Goal: Book appointment/travel/reservation

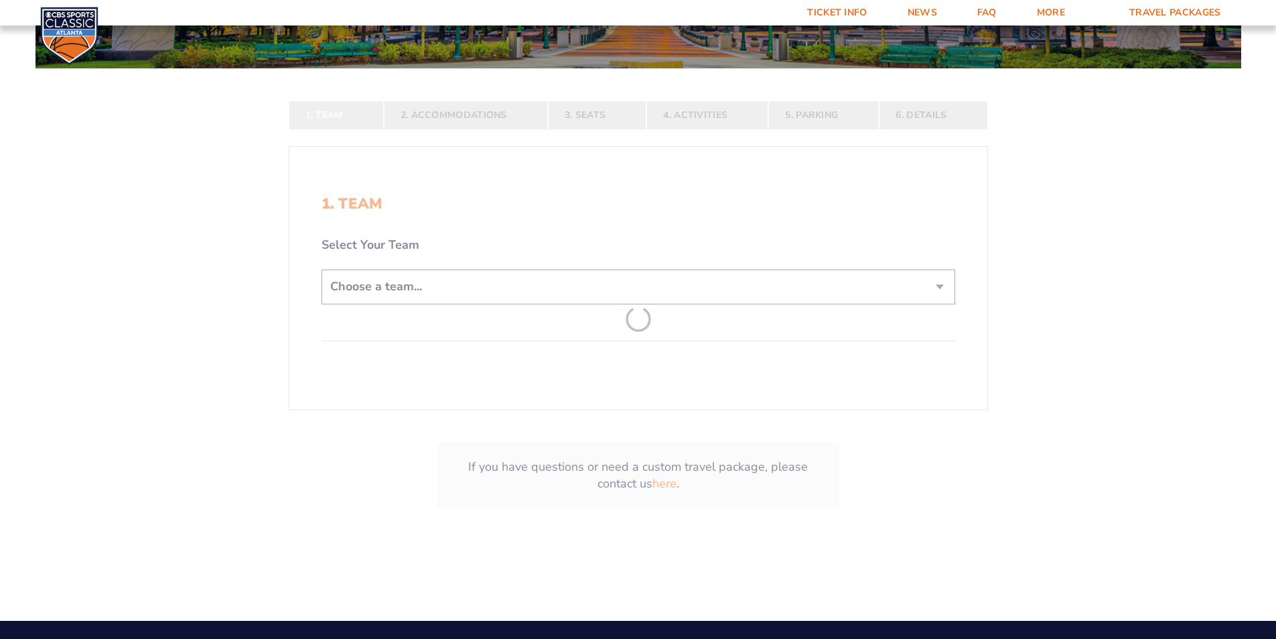
scroll to position [268, 0]
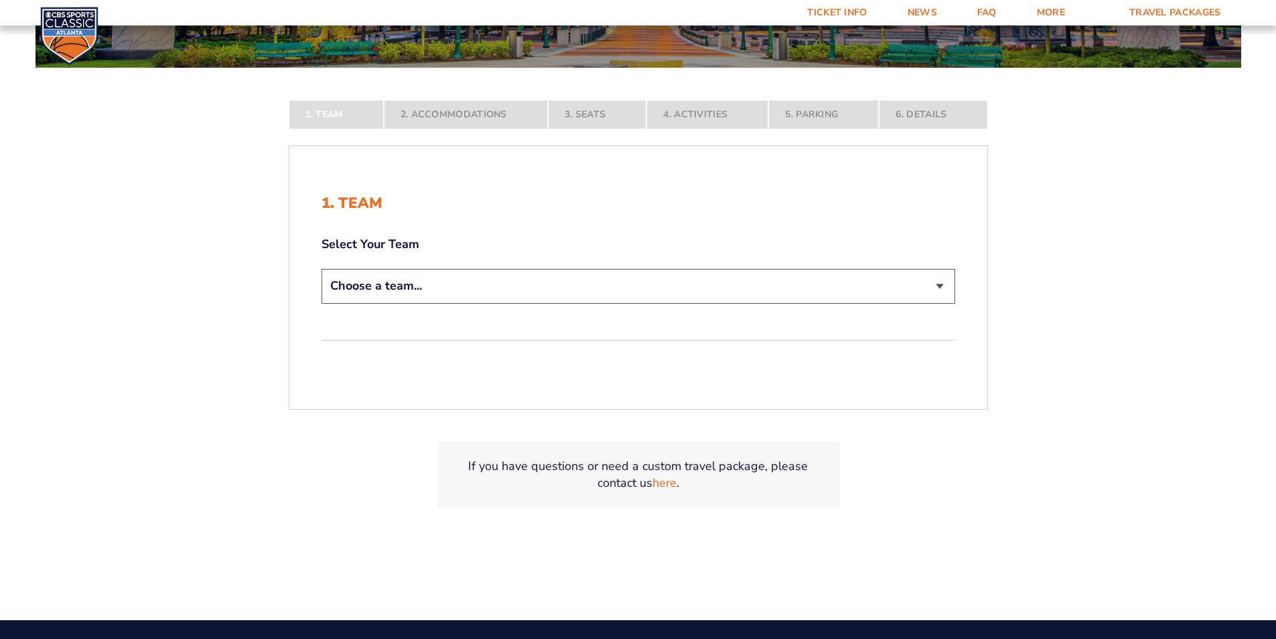
click at [602, 283] on select "Choose a team... [US_STATE] Wildcats [US_STATE] State Buckeyes [US_STATE] Tar H…" at bounding box center [639, 286] width 634 height 34
select select "12956"
click at [322, 303] on select "Choose a team... [US_STATE] Wildcats [US_STATE] State Buckeyes [US_STATE] Tar H…" at bounding box center [639, 286] width 634 height 34
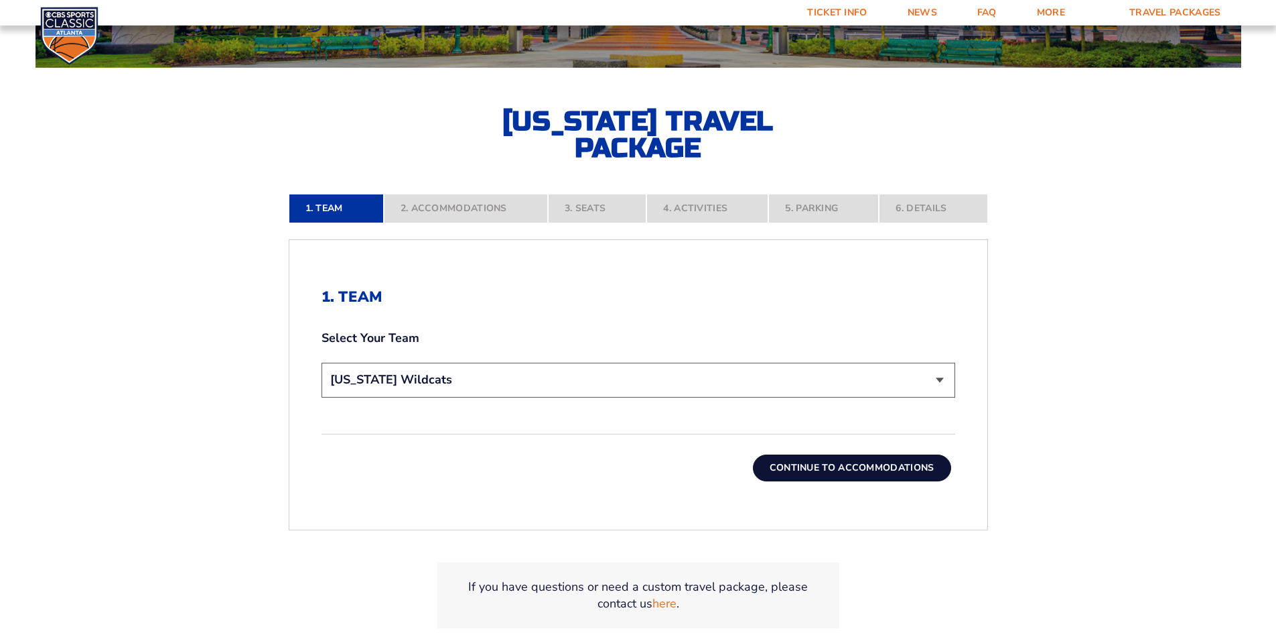
click at [840, 471] on button "Continue To Accommodations" at bounding box center [852, 467] width 198 height 27
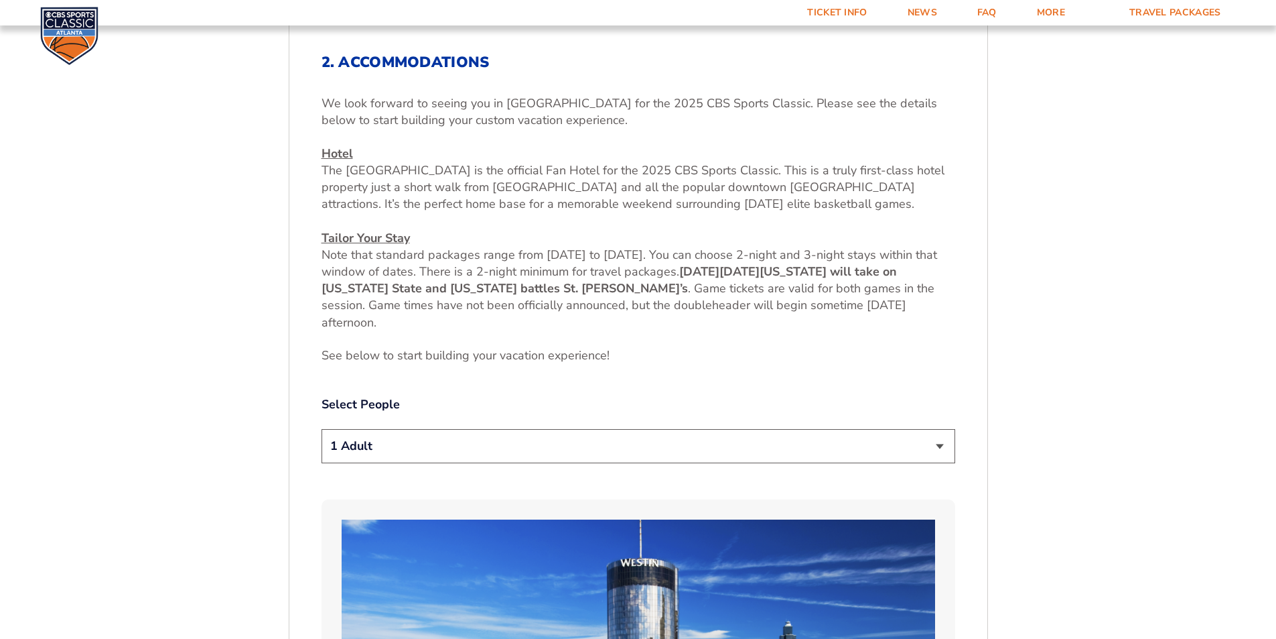
scroll to position [503, 0]
drag, startPoint x: 725, startPoint y: 460, endPoint x: 716, endPoint y: 454, distance: 10.8
click at [725, 460] on select "1 Adult 2 Adults 3 Adults 4 Adults 2 Adults + 1 Child 2 Adults + 2 Children 2 A…" at bounding box center [639, 445] width 634 height 34
select select "2 Adults"
click at [322, 428] on select "1 Adult 2 Adults 3 Adults 4 Adults 2 Adults + 1 Child 2 Adults + 2 Children 2 A…" at bounding box center [639, 445] width 634 height 34
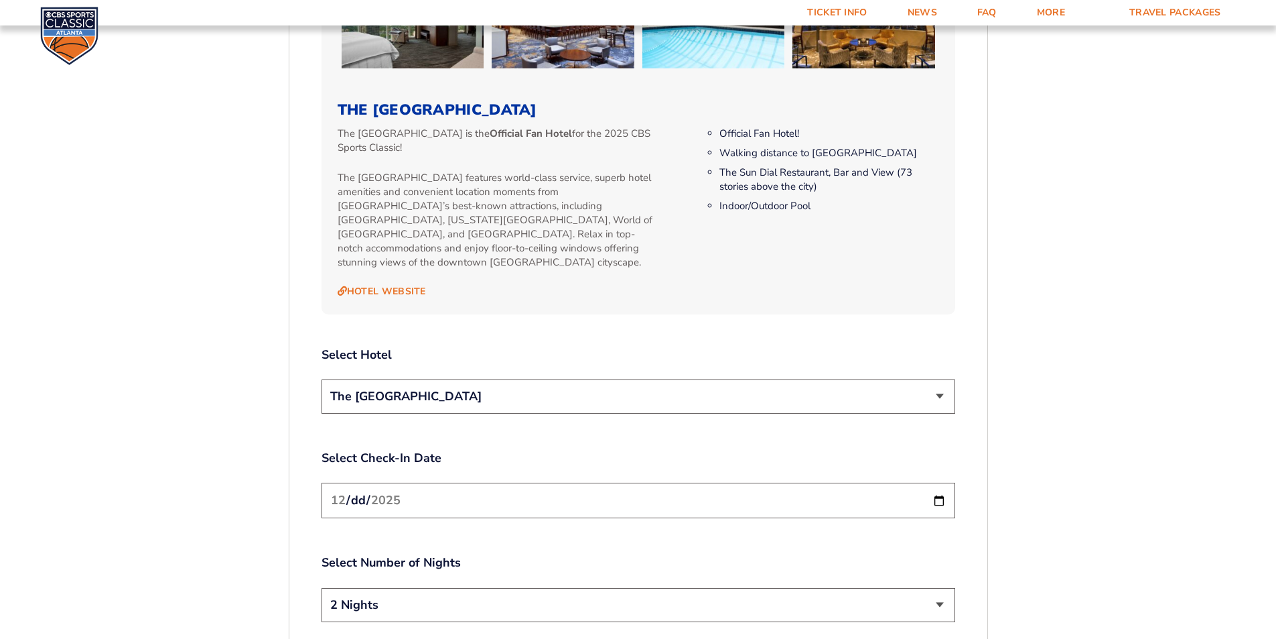
scroll to position [1508, 0]
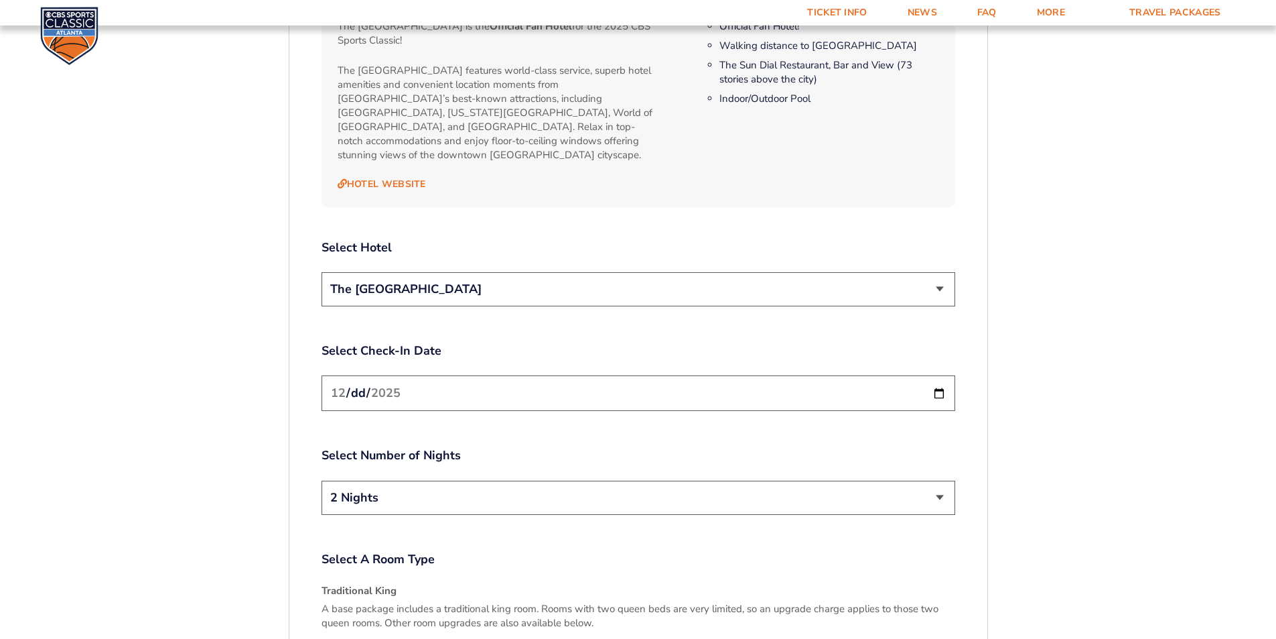
click at [636, 279] on select "The [GEOGRAPHIC_DATA]" at bounding box center [639, 289] width 634 height 34
click at [558, 375] on input "[DATE]" at bounding box center [639, 393] width 634 height 36
click at [935, 377] on input "[DATE]" at bounding box center [639, 393] width 634 height 36
type input "[DATE]"
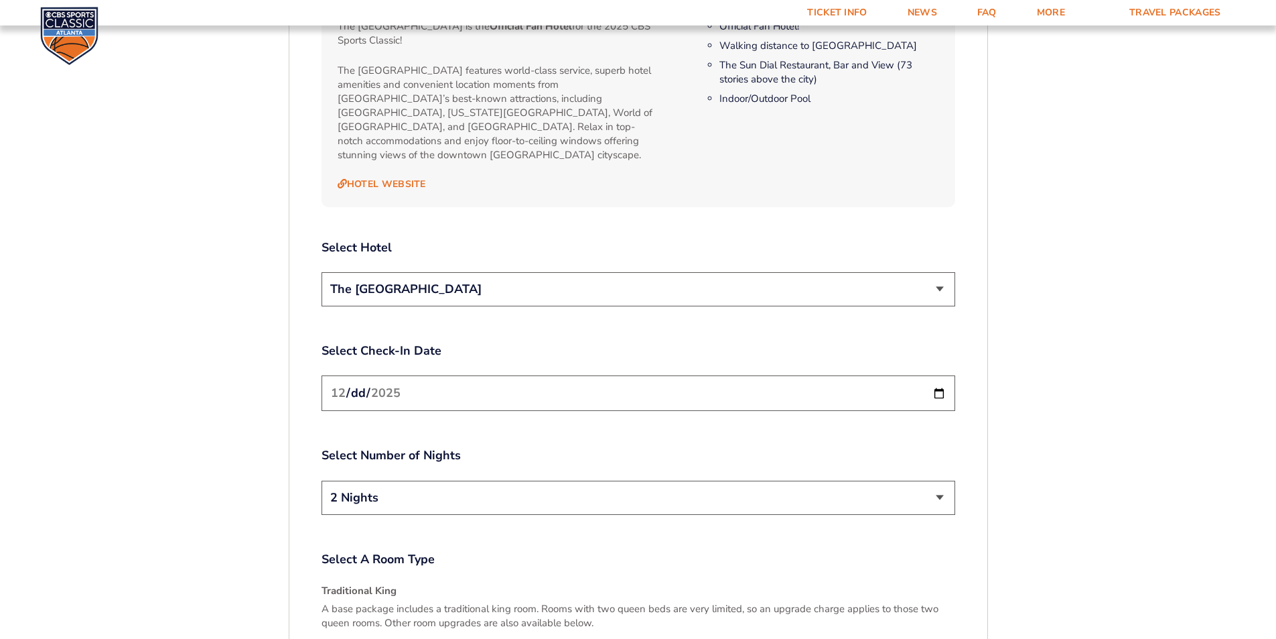
click at [447, 480] on select "2 Nights 3 Nights" at bounding box center [639, 497] width 634 height 34
select select "3 Nights"
click at [322, 480] on select "2 Nights 3 Nights" at bounding box center [639, 497] width 634 height 34
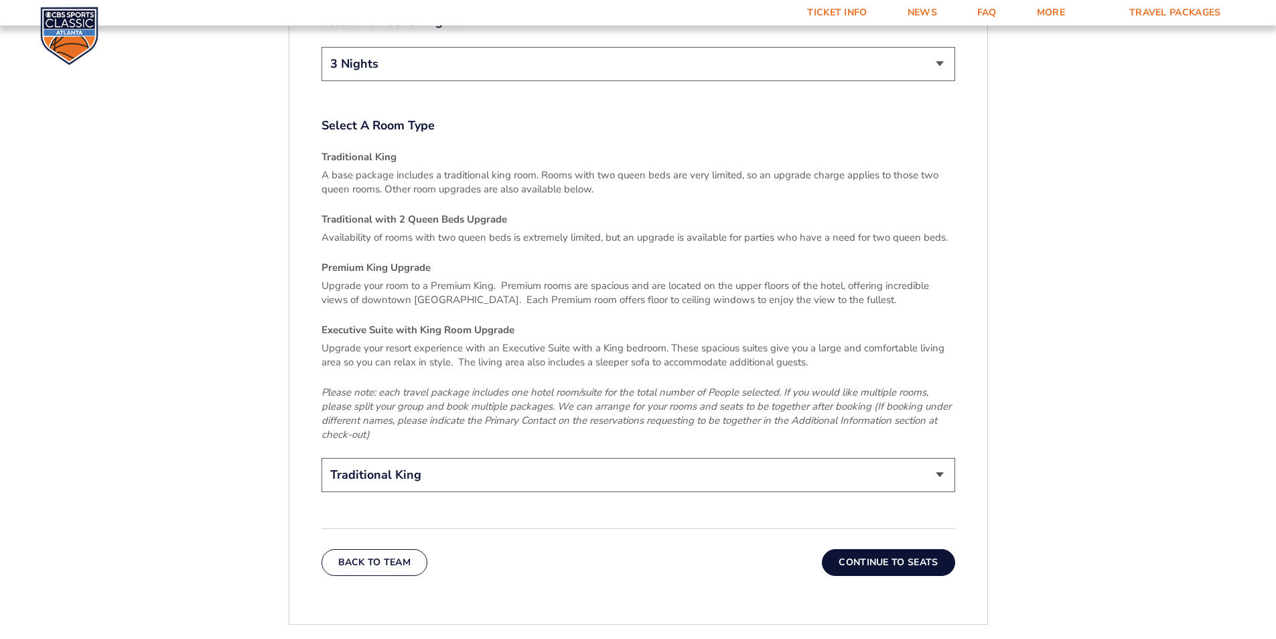
scroll to position [1910, 0]
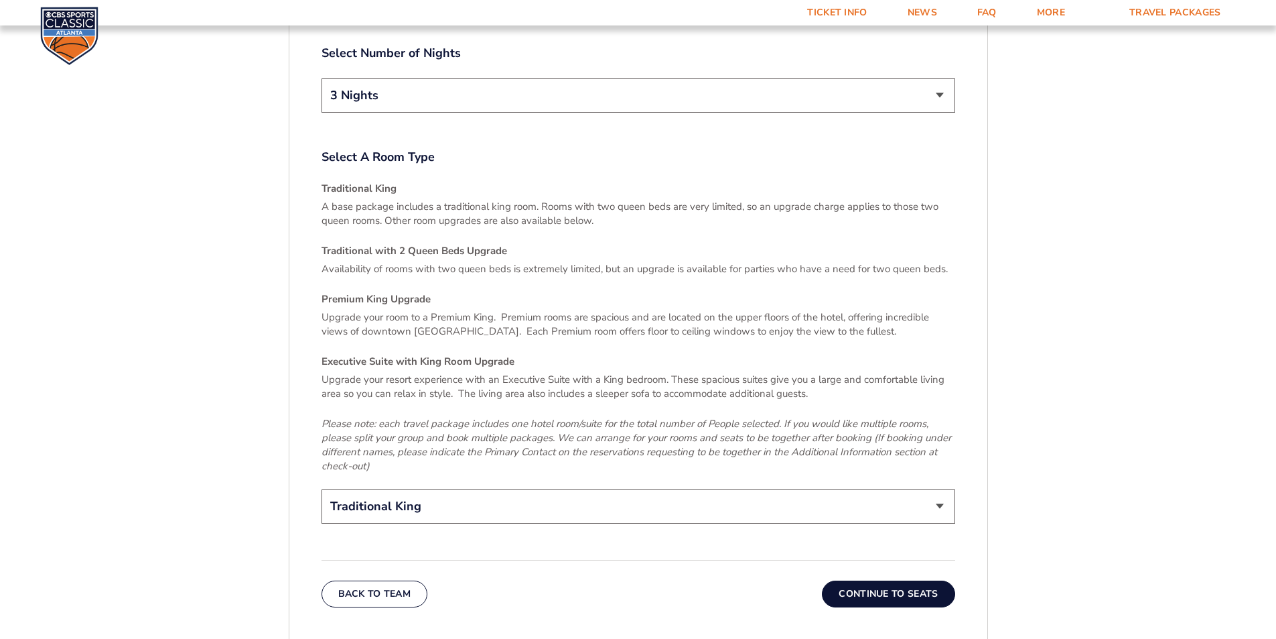
click at [580, 489] on select "Traditional King Traditional with 2 Queen Beds Upgrade (+$45 per night) Premium…" at bounding box center [639, 506] width 634 height 34
click at [603, 430] on em "Please note: each travel package includes one hotel room/suite for the total nu…" at bounding box center [637, 445] width 630 height 56
click at [914, 583] on button "Continue To Seats" at bounding box center [888, 593] width 133 height 27
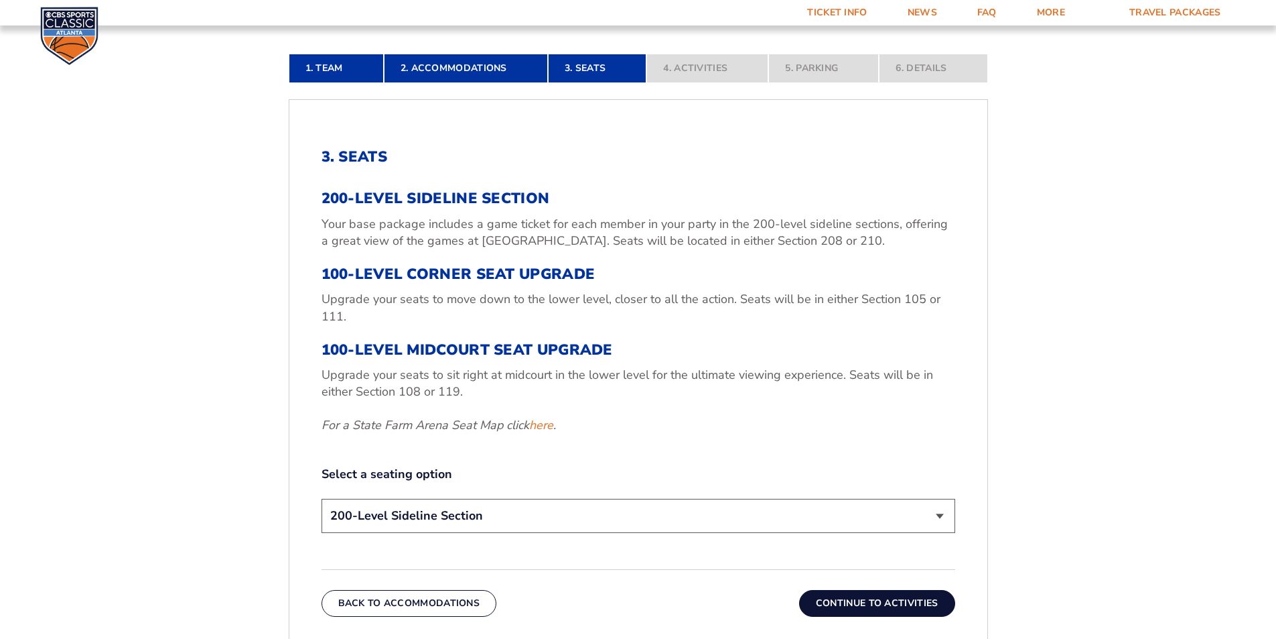
scroll to position [570, 0]
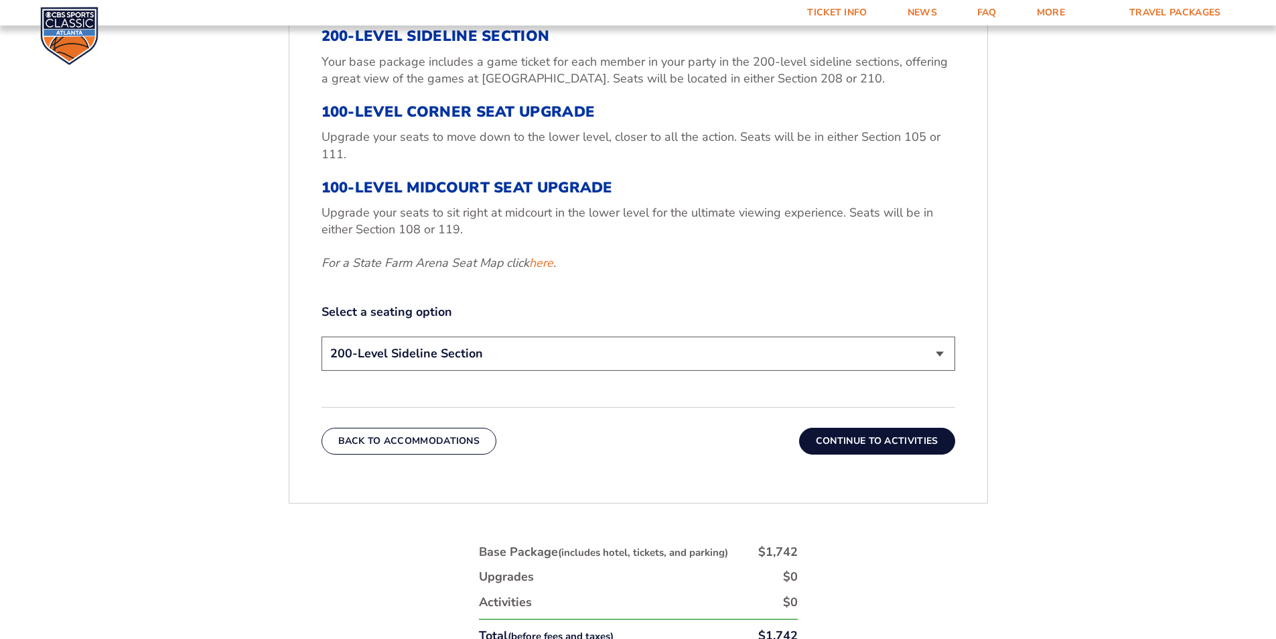
click at [520, 342] on select "200-Level Sideline Section 100-Level Corner Seat Upgrade (+$120 per person) 100…" at bounding box center [639, 353] width 634 height 34
click at [582, 265] on p "For a State Farm Arena Seat Map click here ." at bounding box center [639, 263] width 634 height 17
click at [627, 338] on select "200-Level Sideline Section 100-Level Corner Seat Upgrade (+$120 per person) 100…" at bounding box center [639, 353] width 634 height 34
click at [789, 466] on div "3. Seats 200-Level Sideline Section Your base package includes a game ticket fo…" at bounding box center [638, 220] width 698 height 533
click at [836, 448] on button "Continue To Activities" at bounding box center [877, 441] width 156 height 27
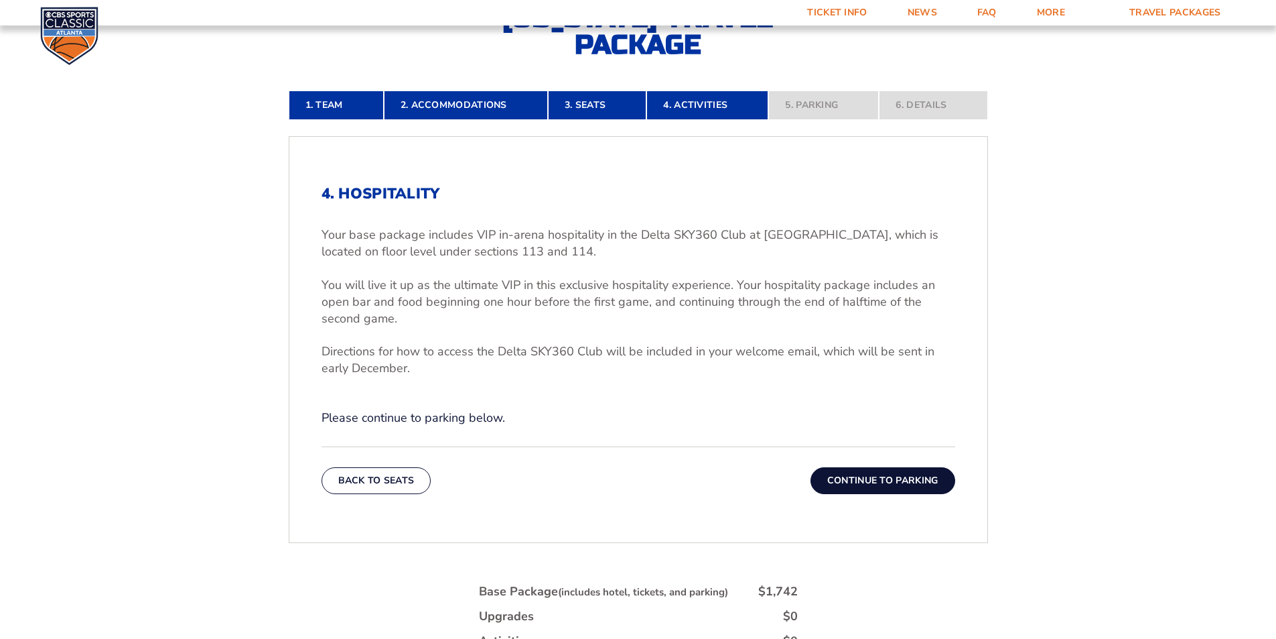
scroll to position [369, 0]
